Goal: Information Seeking & Learning: Learn about a topic

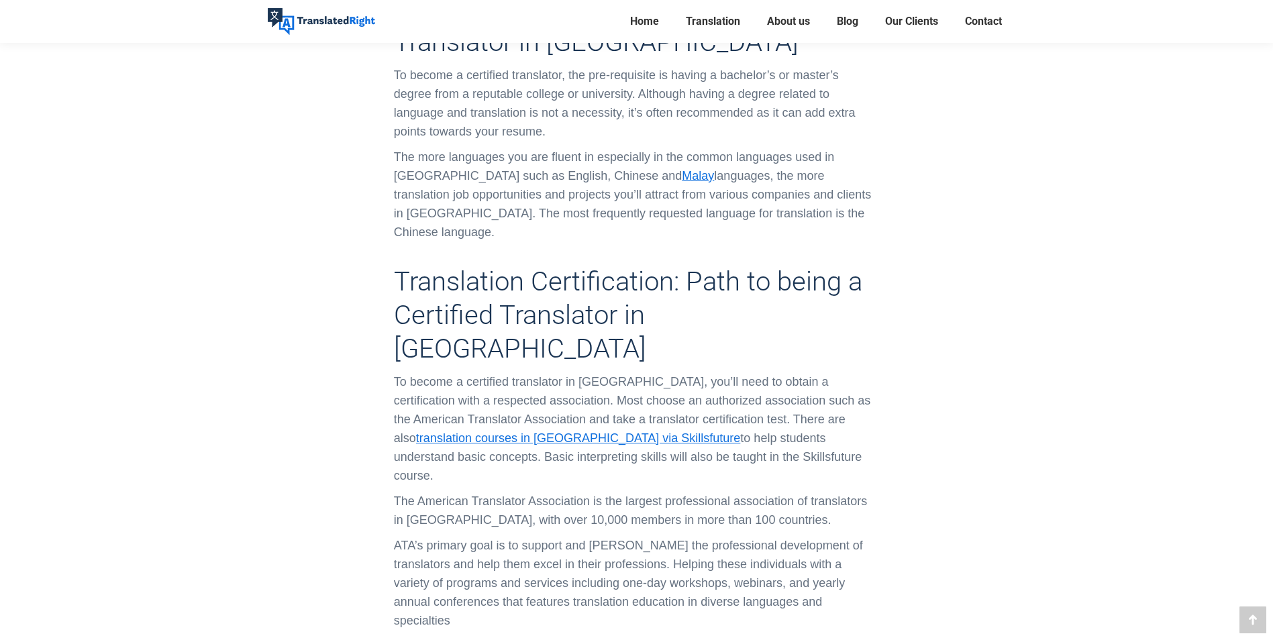
scroll to position [1074, 0]
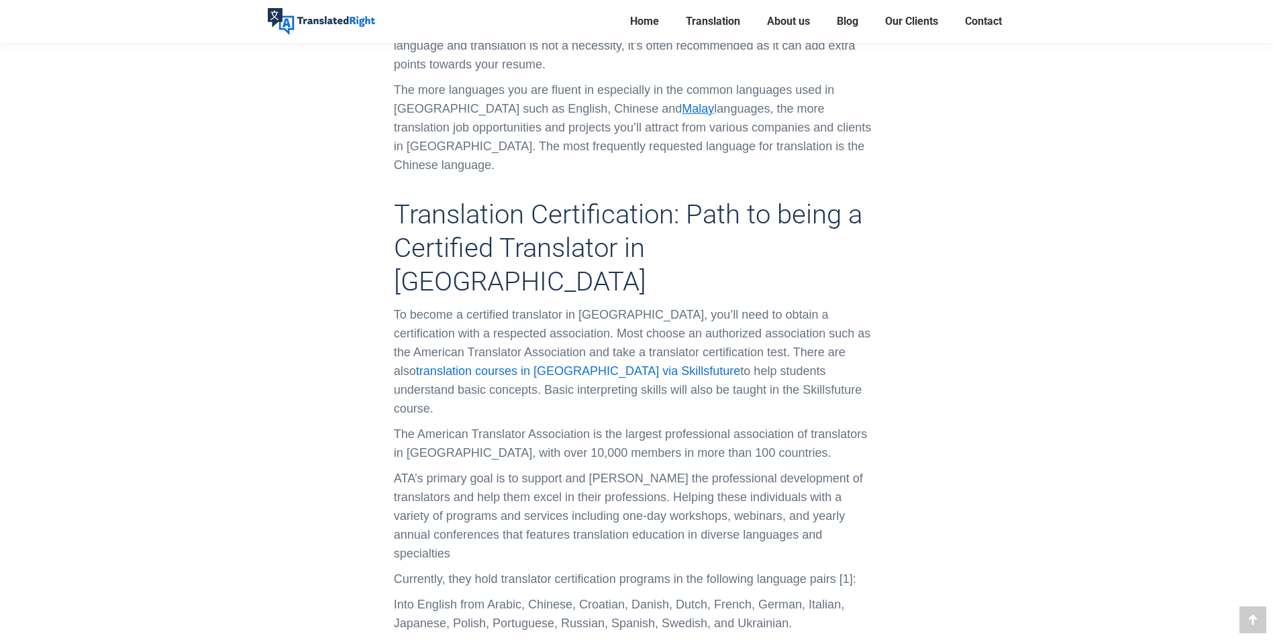
click at [561, 364] on link "translation courses in Singapore via Skillsfuture" at bounding box center [578, 370] width 325 height 13
click at [559, 364] on link "translation courses in Singapore via Skillsfuture" at bounding box center [578, 370] width 325 height 13
click at [741, 364] on link "translation courses in Singapore via Skillsfuture" at bounding box center [578, 370] width 325 height 13
click at [803, 338] on p "To become a certified translator in Singapore, you’ll need to obtain a certific…" at bounding box center [636, 361] width 485 height 113
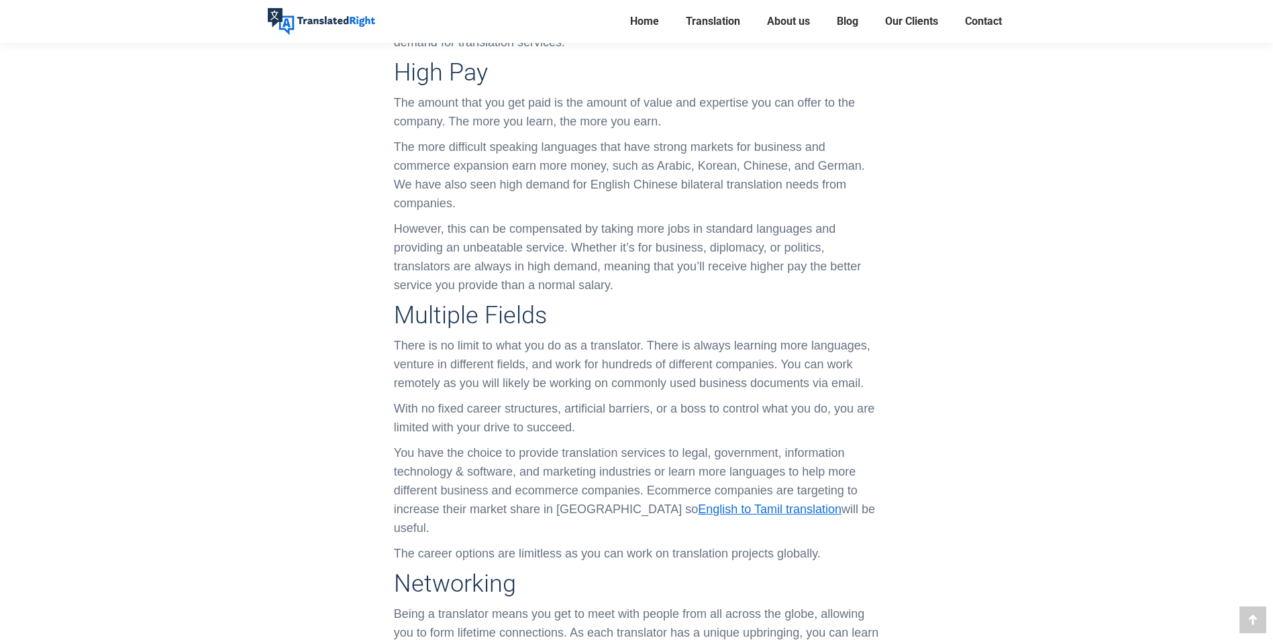
scroll to position [3490, 0]
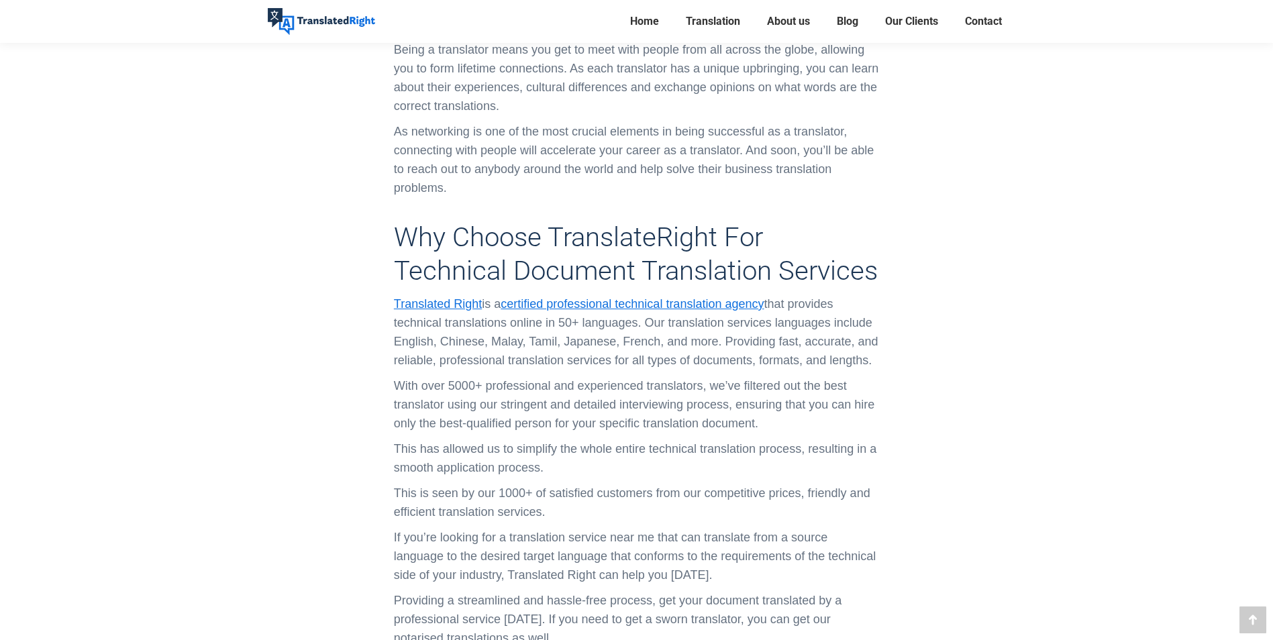
scroll to position [3890, 0]
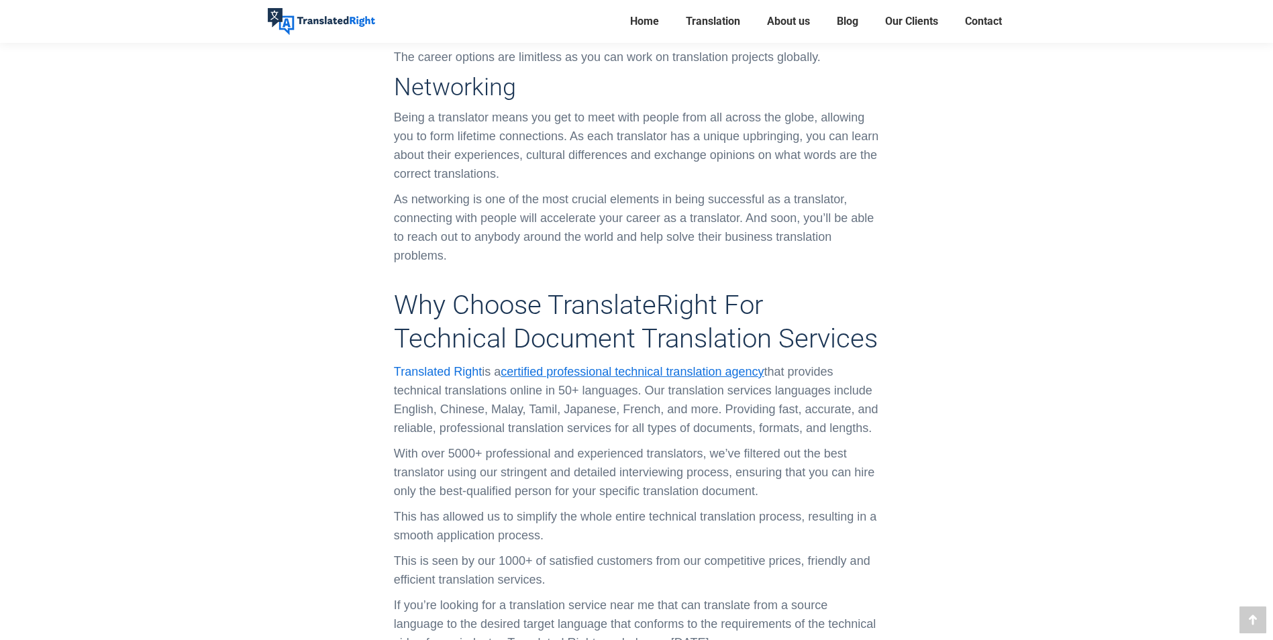
click at [452, 365] on link "Translated Right" at bounding box center [438, 371] width 88 height 13
